Goal: Transaction & Acquisition: Purchase product/service

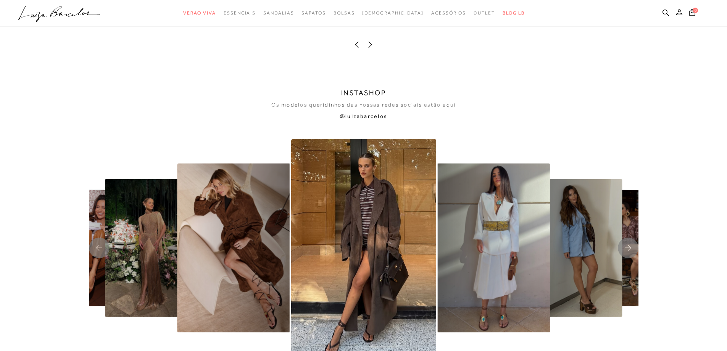
scroll to position [1795, 0]
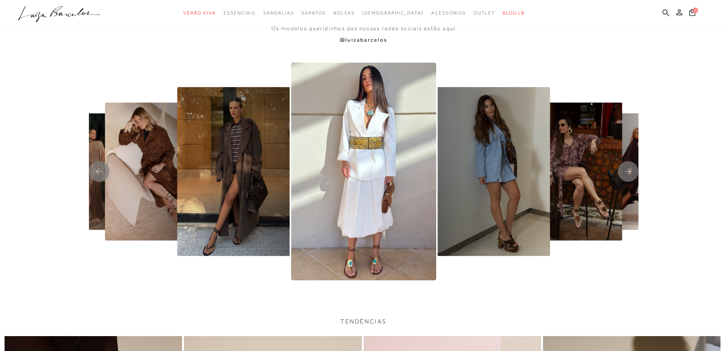
click at [489, 241] on img "7 / 8" at bounding box center [494, 171] width 113 height 169
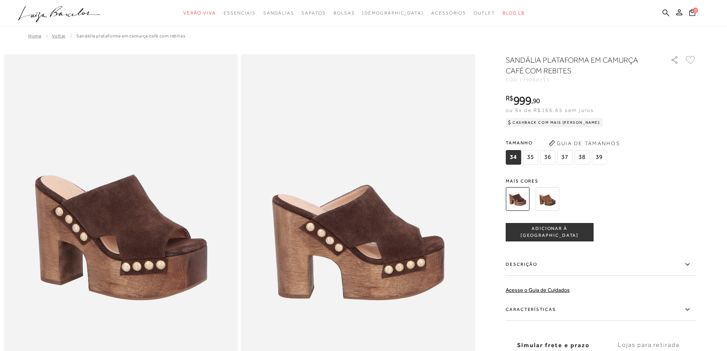
click at [545, 202] on img at bounding box center [548, 199] width 24 height 24
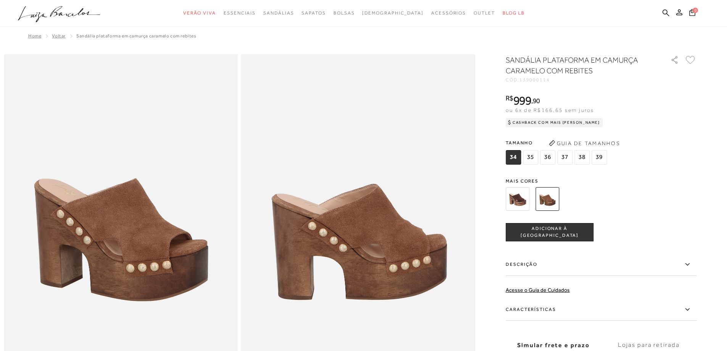
click at [516, 195] on img at bounding box center [518, 199] width 24 height 24
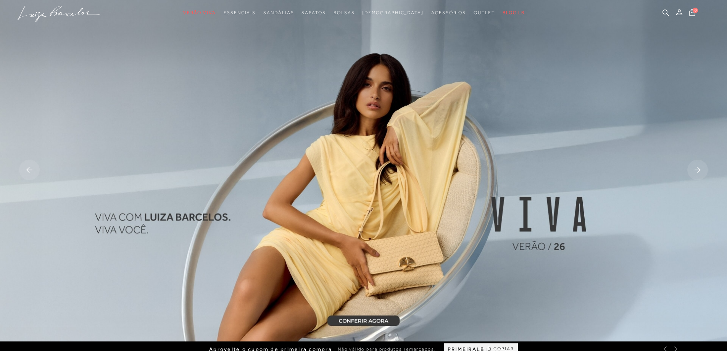
click at [699, 171] on rect at bounding box center [698, 170] width 21 height 21
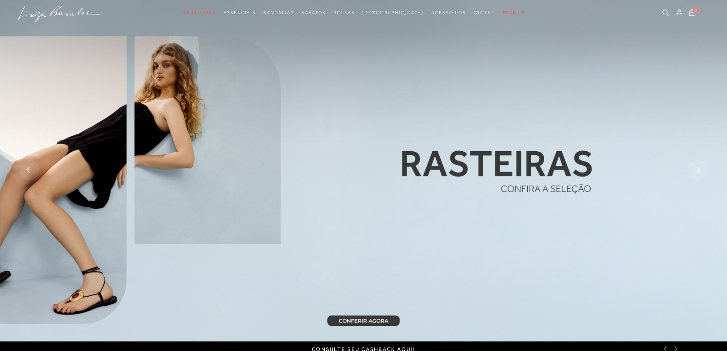
click at [699, 171] on rect at bounding box center [698, 170] width 21 height 21
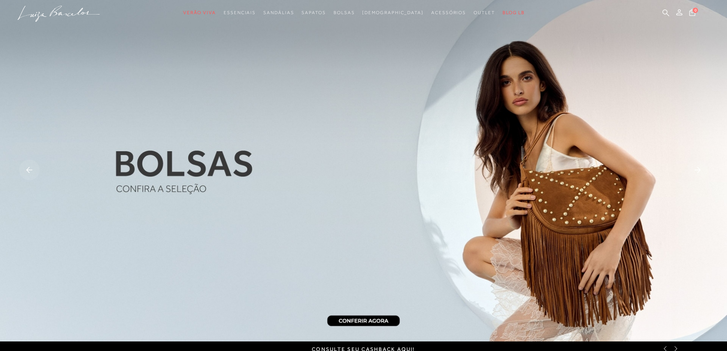
click at [699, 171] on rect at bounding box center [698, 170] width 21 height 21
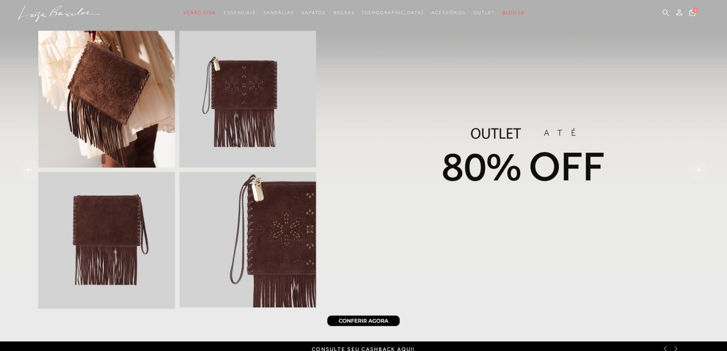
click at [699, 171] on rect at bounding box center [698, 170] width 21 height 21
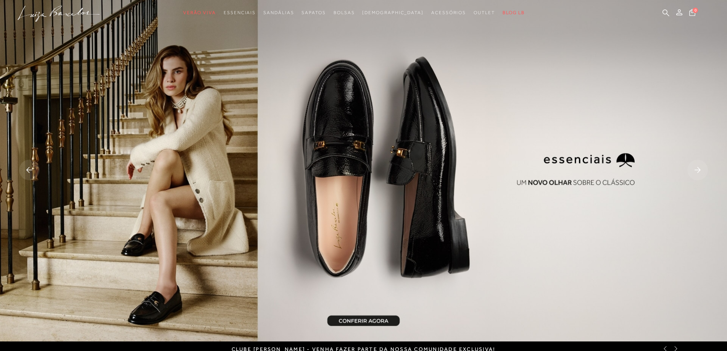
click at [699, 171] on rect at bounding box center [698, 170] width 21 height 21
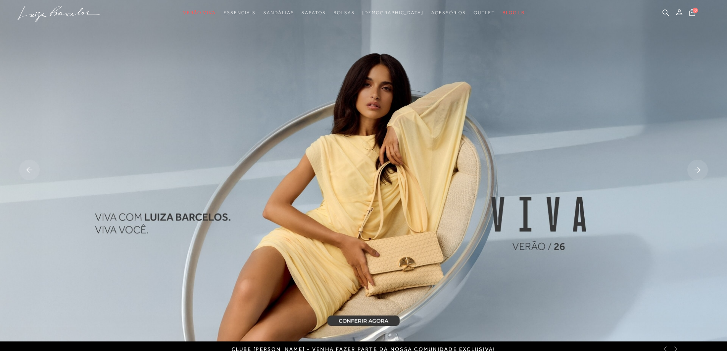
click at [699, 171] on rect at bounding box center [698, 170] width 21 height 21
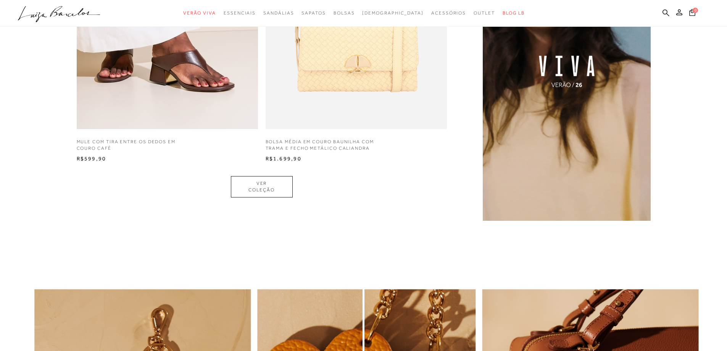
scroll to position [649, 0]
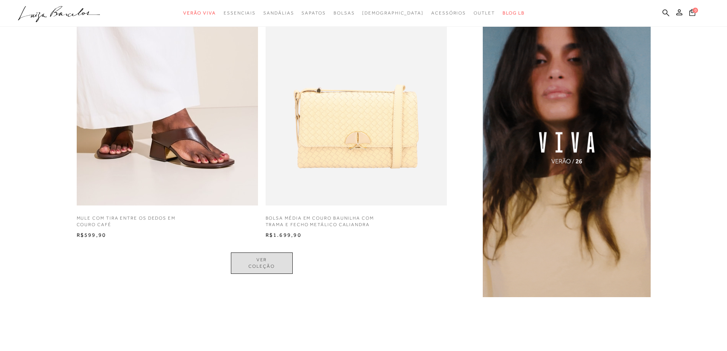
click at [256, 261] on link "VER COLEÇÃO" at bounding box center [262, 262] width 62 height 21
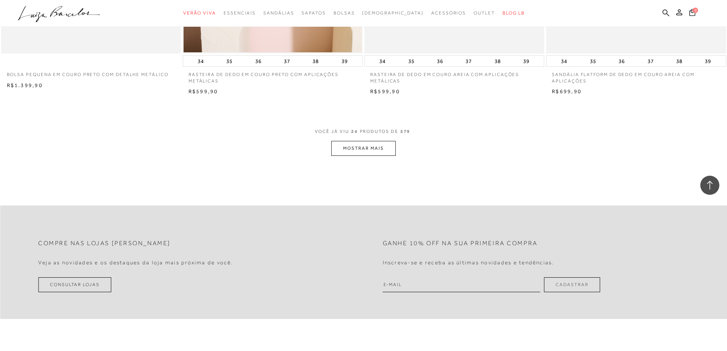
scroll to position [1718, 0]
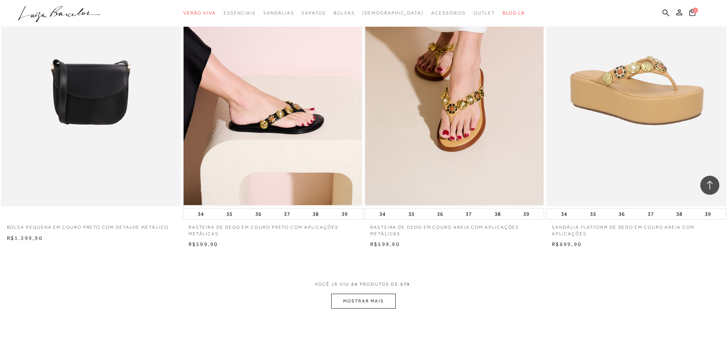
click at [340, 305] on button "MOSTRAR MAIS" at bounding box center [363, 301] width 64 height 15
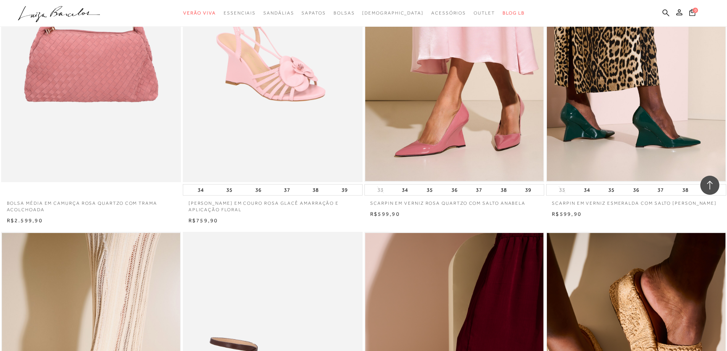
scroll to position [1985, 0]
